Goal: Information Seeking & Learning: Check status

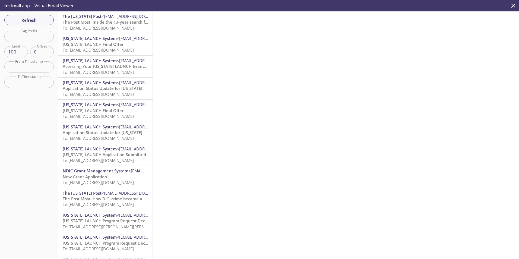
click at [103, 24] on span "The Post Most: Inside the 13-year search for [PERSON_NAME], the journalist who …" at bounding box center [154, 21] width 183 height 5
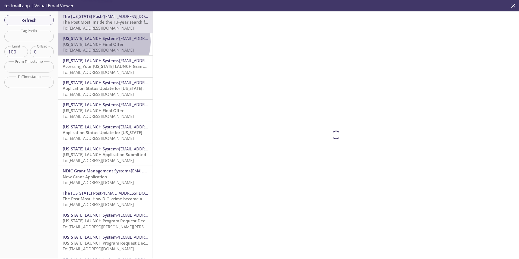
click at [101, 42] on span "[US_STATE] LAUNCH Final Offer" at bounding box center [93, 44] width 61 height 5
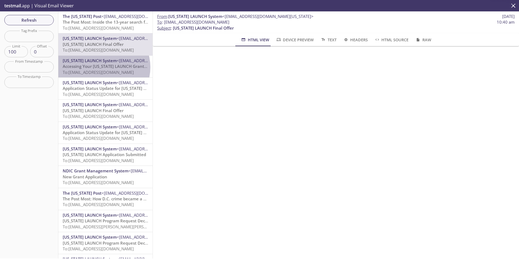
click at [102, 67] on span "Accessing Your [US_STATE] LAUNCH Grant Management Account" at bounding box center [126, 65] width 126 height 5
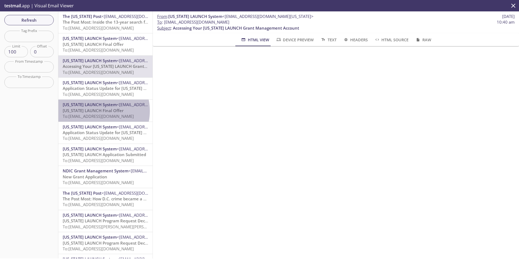
click at [95, 111] on span "[US_STATE] LAUNCH Final Offer" at bounding box center [93, 110] width 61 height 5
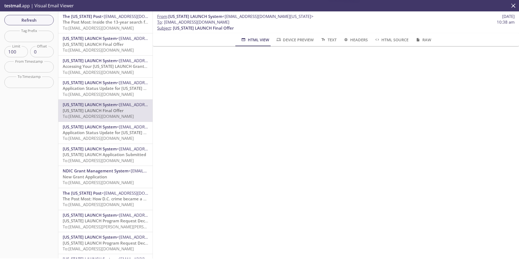
click at [125, 133] on span "Application Status Update for [US_STATE] LAUNCH Grant" at bounding box center [118, 132] width 110 height 5
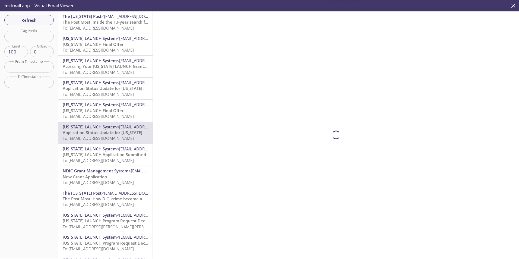
click at [128, 110] on p "[US_STATE] LAUNCH Final Offer To: [EMAIL_ADDRESS][DOMAIN_NAME]" at bounding box center [105, 114] width 85 height 12
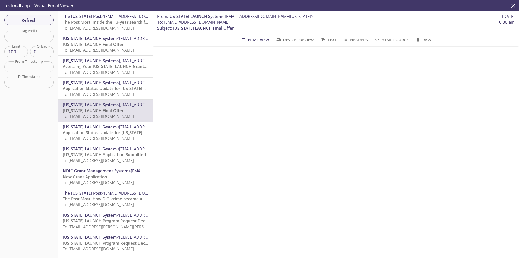
scroll to position [27, 0]
click at [115, 72] on span "To: [EMAIL_ADDRESS][DOMAIN_NAME]" at bounding box center [98, 71] width 71 height 5
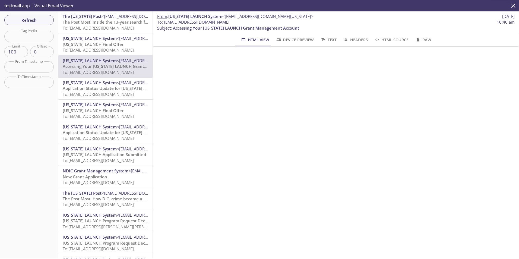
click at [110, 85] on span "Application Status Update for [US_STATE] LAUNCH Grant" at bounding box center [118, 87] width 110 height 5
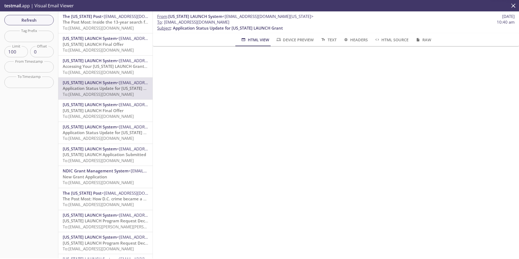
click at [113, 68] on span "Accessing Your [US_STATE] LAUNCH Grant Management Account" at bounding box center [126, 65] width 126 height 5
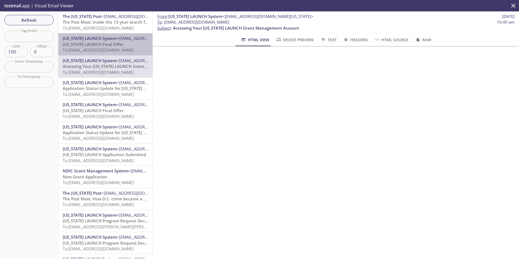
click at [113, 47] on span "[US_STATE] LAUNCH Final Offer" at bounding box center [93, 44] width 61 height 5
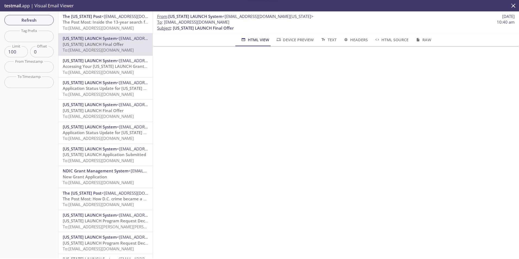
scroll to position [27, 0]
click at [91, 67] on span "Accessing Your [US_STATE] LAUNCH Grant Management Account" at bounding box center [126, 65] width 126 height 5
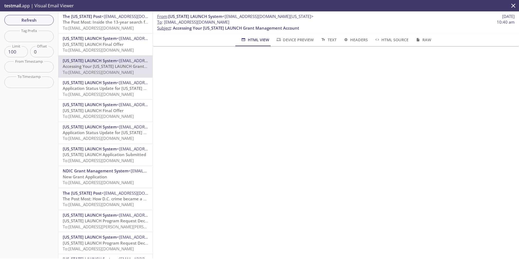
click at [98, 49] on span "To: [EMAIL_ADDRESS][DOMAIN_NAME]" at bounding box center [98, 49] width 71 height 5
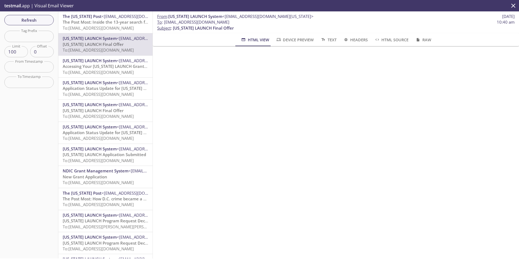
scroll to position [81, 0]
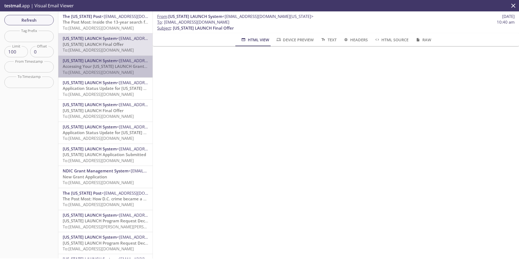
click at [109, 71] on span "To: [EMAIL_ADDRESS][DOMAIN_NAME]" at bounding box center [98, 71] width 71 height 5
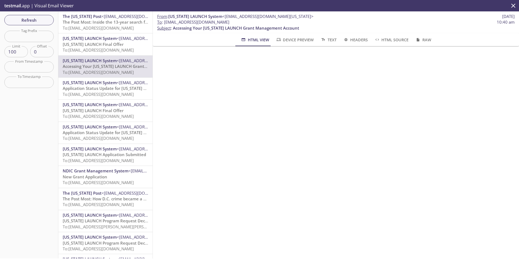
click at [96, 44] on span "[US_STATE] LAUNCH Final Offer" at bounding box center [93, 44] width 61 height 5
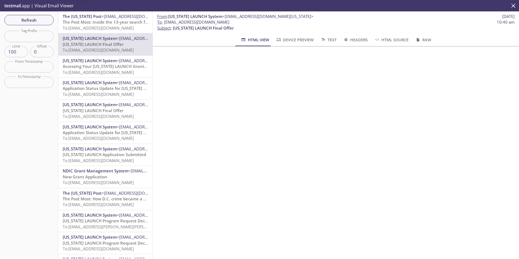
click at [94, 69] on span "To: [EMAIL_ADDRESS][DOMAIN_NAME]" at bounding box center [98, 71] width 71 height 5
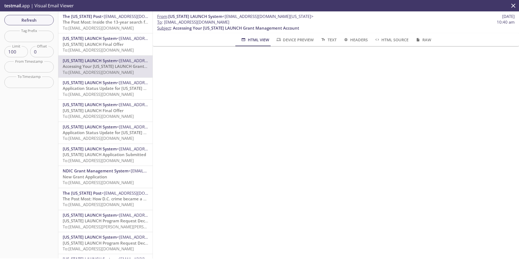
click at [113, 42] on span "[US_STATE] LAUNCH Final Offer" at bounding box center [93, 44] width 61 height 5
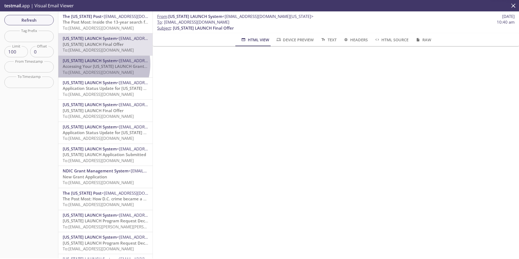
click at [91, 64] on span "Accessing Your [US_STATE] LAUNCH Grant Management Account" at bounding box center [126, 65] width 126 height 5
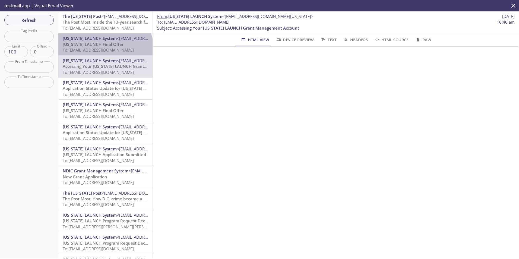
click at [104, 49] on span "To: [EMAIL_ADDRESS][DOMAIN_NAME]" at bounding box center [98, 49] width 71 height 5
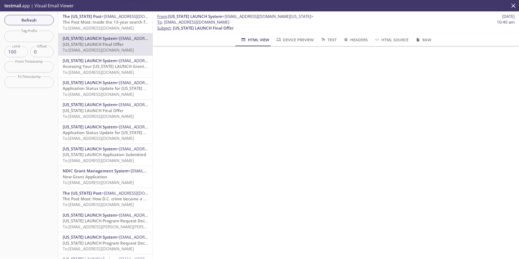
click at [100, 66] on span "Accessing Your [US_STATE] LAUNCH Grant Management Account" at bounding box center [126, 65] width 126 height 5
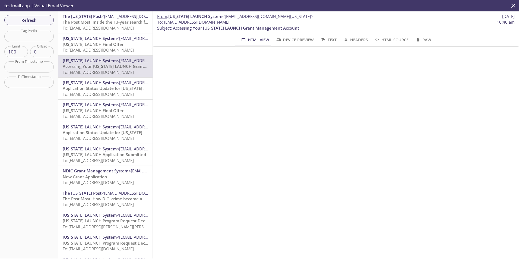
click at [97, 45] on span "[US_STATE] LAUNCH Final Offer" at bounding box center [93, 44] width 61 height 5
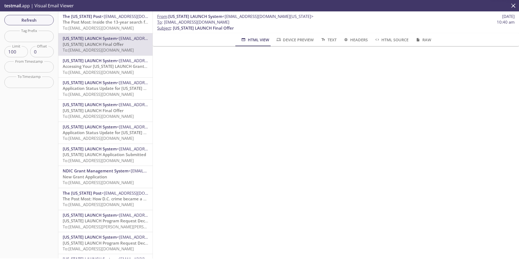
click at [91, 62] on span "[US_STATE] LAUNCH System" at bounding box center [90, 60] width 54 height 5
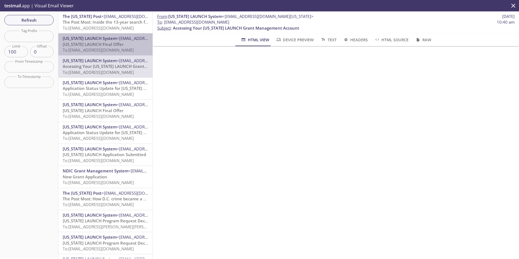
click at [108, 50] on span "To: [EMAIL_ADDRESS][DOMAIN_NAME]" at bounding box center [98, 49] width 71 height 5
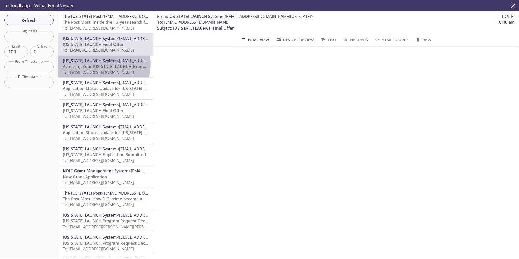
click at [102, 64] on span "Accessing Your [US_STATE] LAUNCH Grant Management Account" at bounding box center [126, 65] width 126 height 5
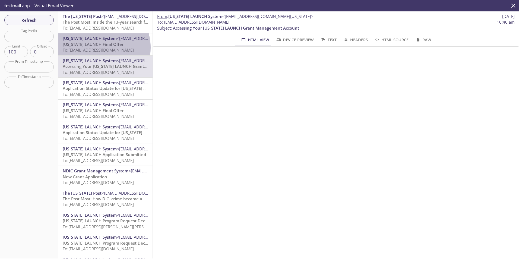
click at [98, 47] on span "To: [EMAIL_ADDRESS][DOMAIN_NAME]" at bounding box center [98, 49] width 71 height 5
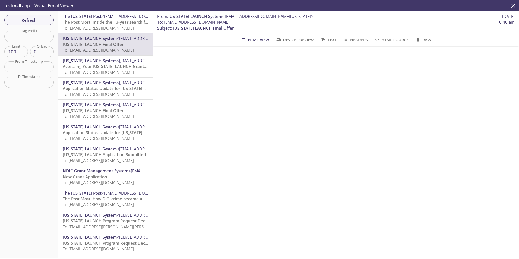
click at [88, 62] on span "[US_STATE] LAUNCH System" at bounding box center [90, 60] width 54 height 5
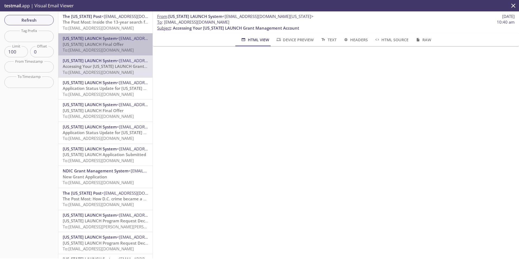
click at [116, 48] on span "To: [EMAIL_ADDRESS][DOMAIN_NAME]" at bounding box center [98, 49] width 71 height 5
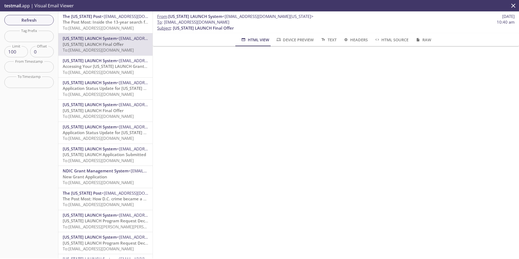
scroll to position [27, 0]
click at [306, 26] on p "To : [EMAIL_ADDRESS][DOMAIN_NAME] 10:40 am Subject : [US_STATE] LAUNCH Final Of…" at bounding box center [335, 25] width 357 height 12
